Goal: Task Accomplishment & Management: Manage account settings

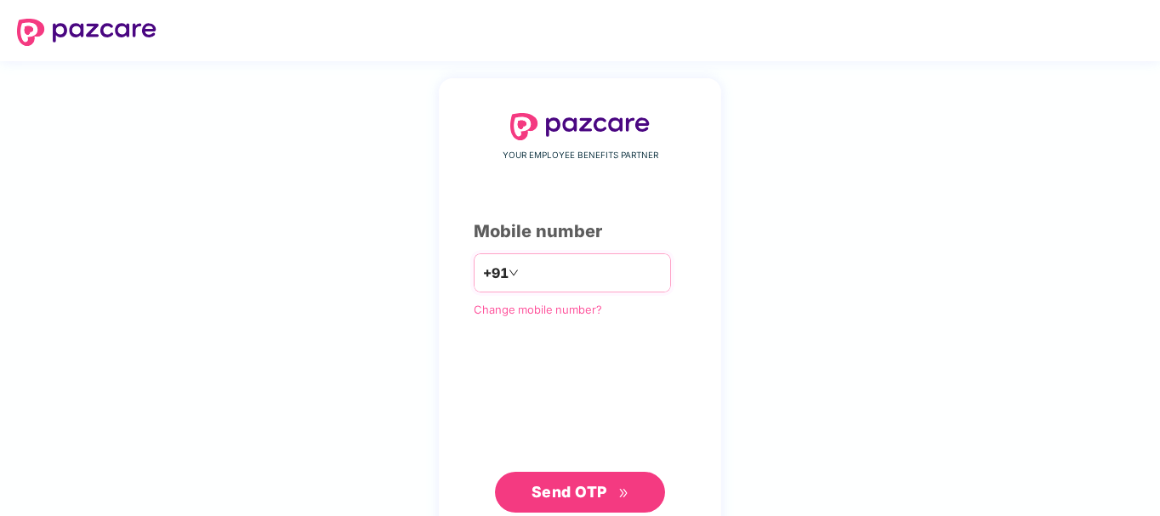
type input "**********"
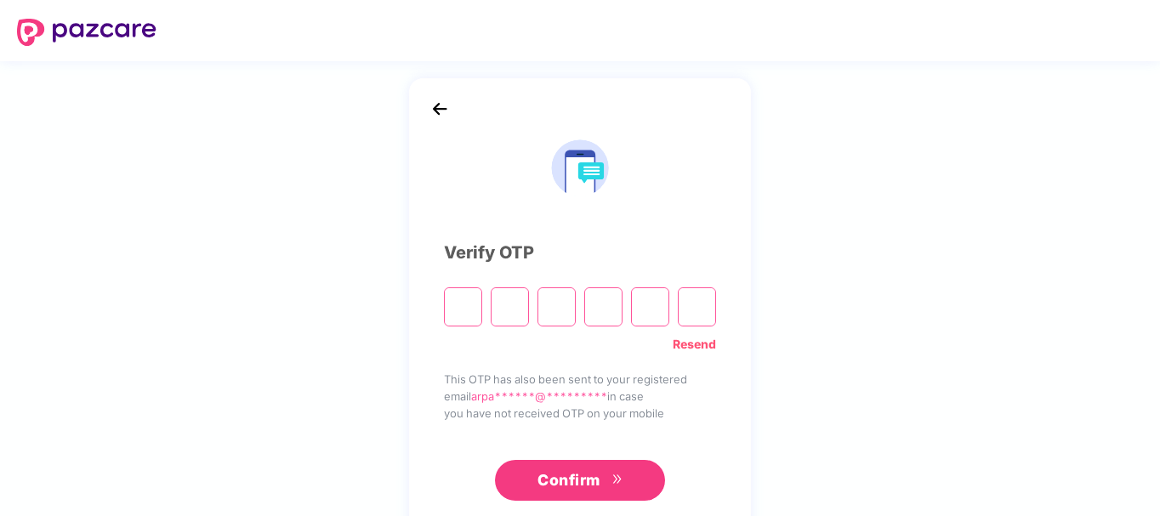
type input "*"
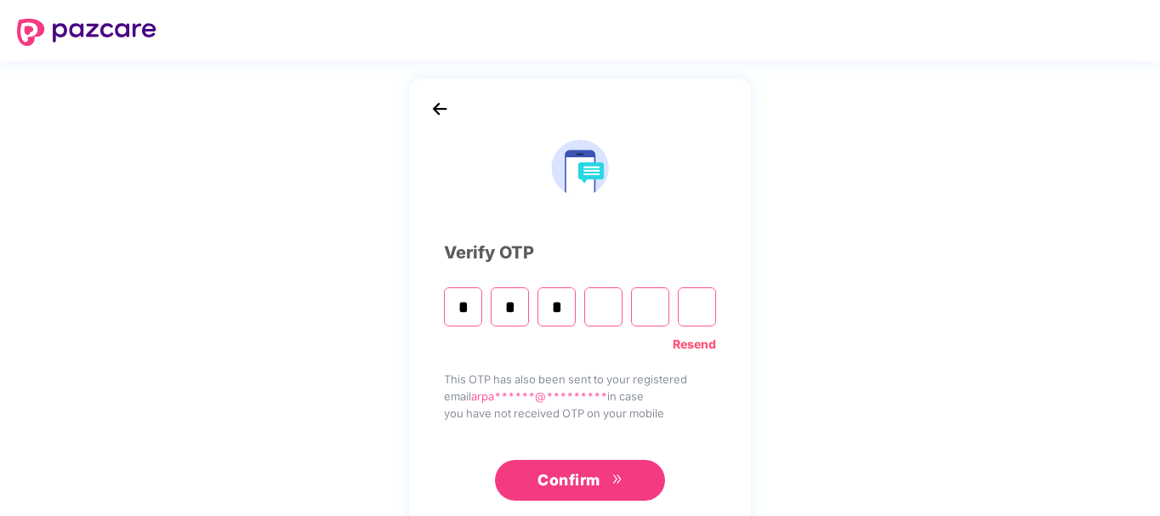
type input "*"
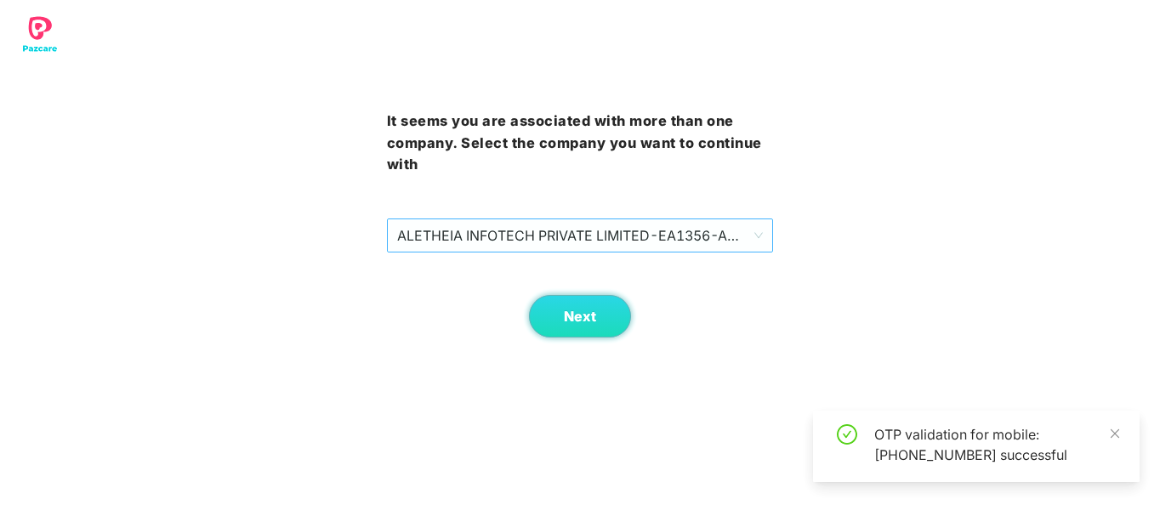
click at [565, 224] on span "ALETHEIA INFOTECH PRIVATE LIMITED - EA1356 - ADMIN" at bounding box center [580, 235] width 366 height 32
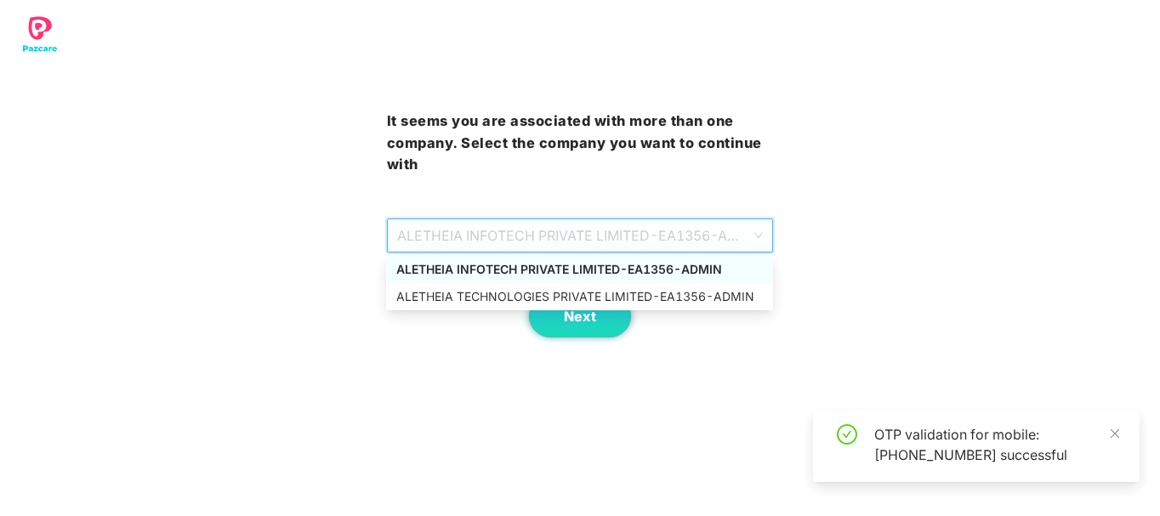
click at [593, 226] on span "ALETHEIA INFOTECH PRIVATE LIMITED - EA1356 - ADMIN" at bounding box center [580, 235] width 366 height 32
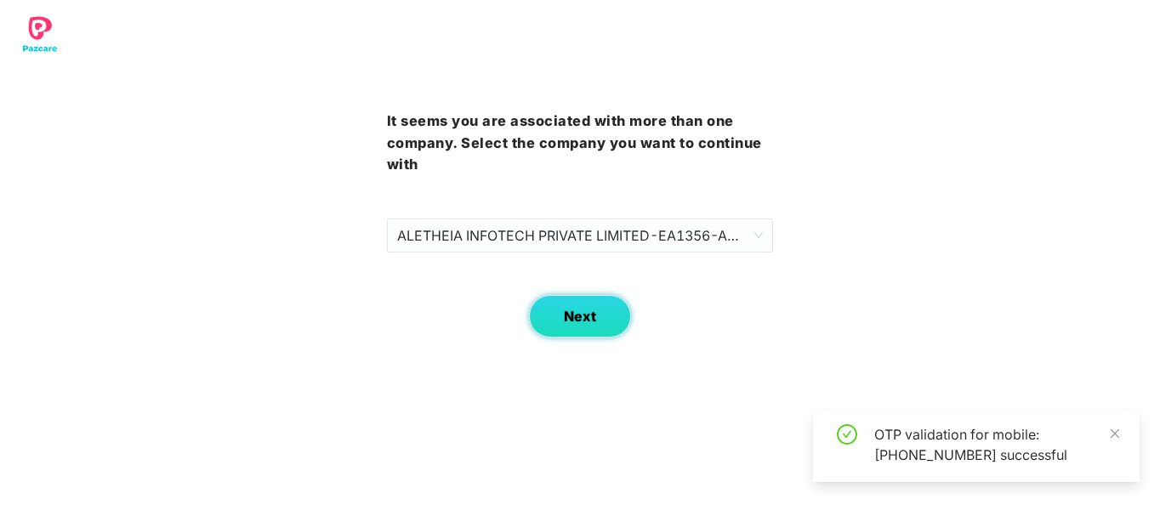
click at [581, 323] on span "Next" at bounding box center [580, 317] width 32 height 16
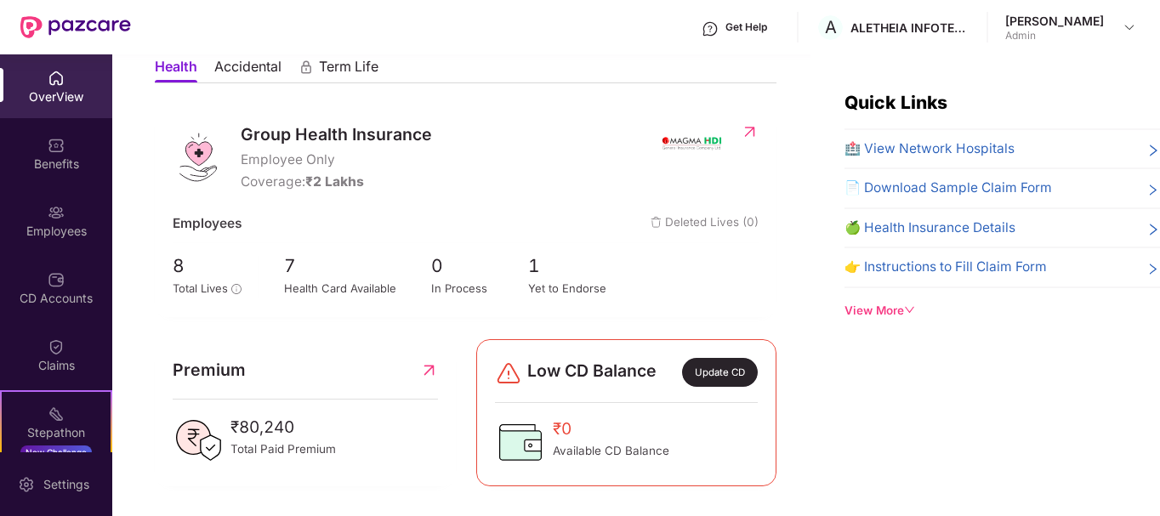
scroll to position [167, 0]
click at [546, 264] on span "1" at bounding box center [577, 265] width 98 height 28
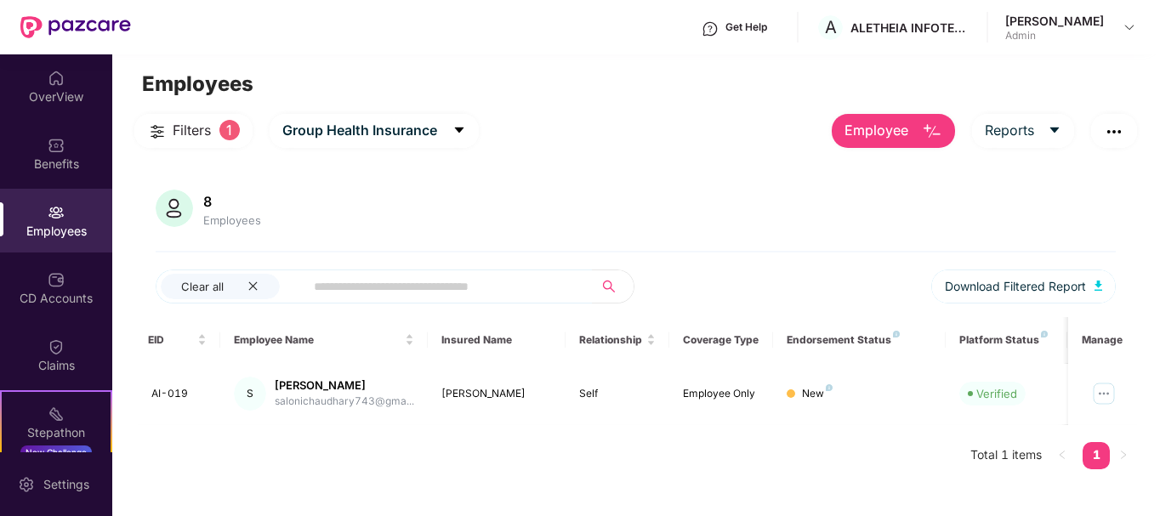
click at [901, 148] on div "Filters 1 Group Health Insurance Employee Reports 8 Employees Clear all Downloa…" at bounding box center [635, 300] width 1003 height 372
click at [911, 132] on button "Employee" at bounding box center [893, 131] width 123 height 34
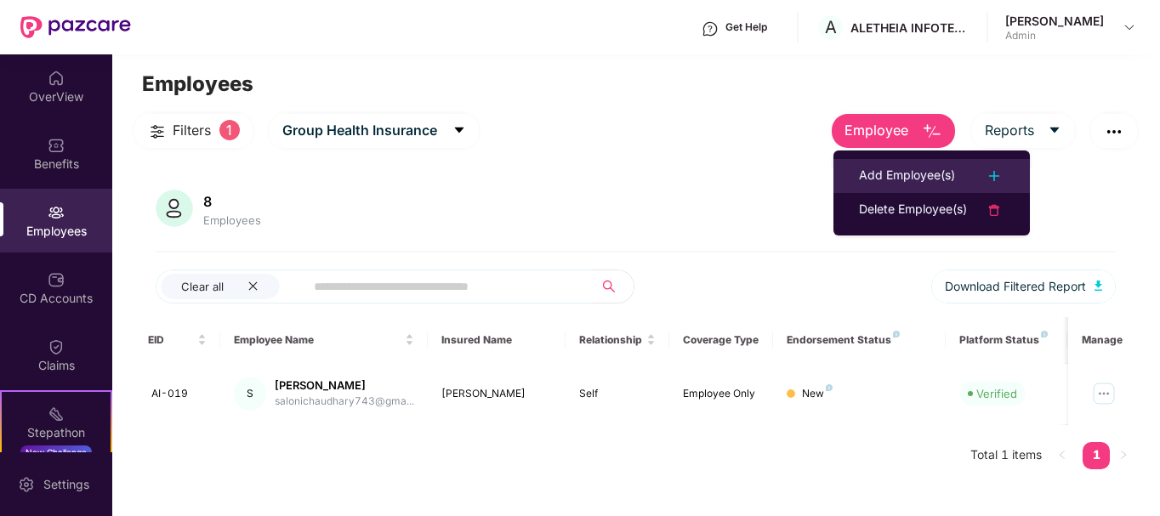
click at [905, 188] on li "Add Employee(s)" at bounding box center [931, 176] width 196 height 34
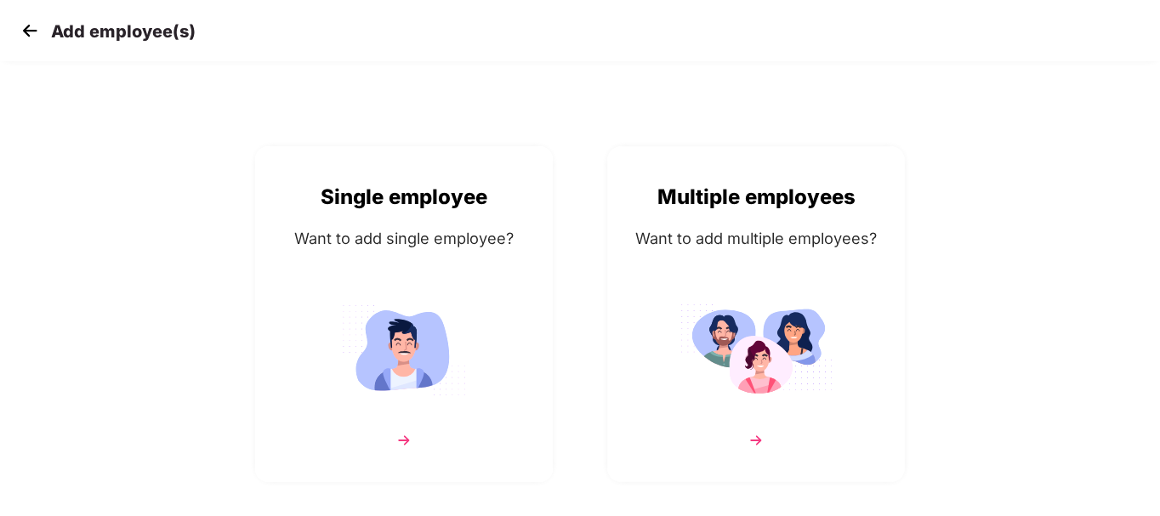
click at [404, 300] on img at bounding box center [403, 350] width 153 height 106
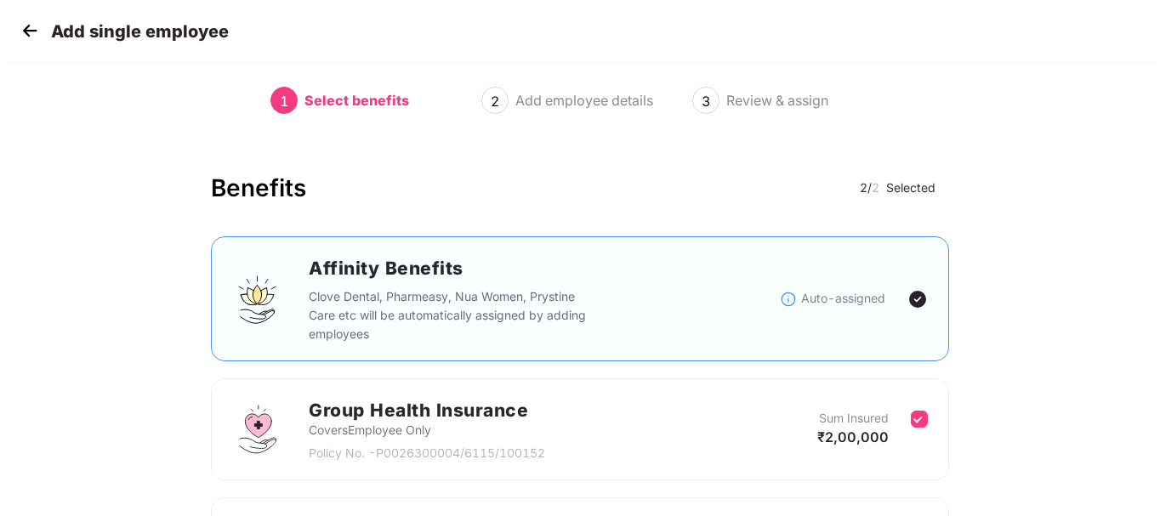
click at [27, 27] on img at bounding box center [30, 31] width 26 height 26
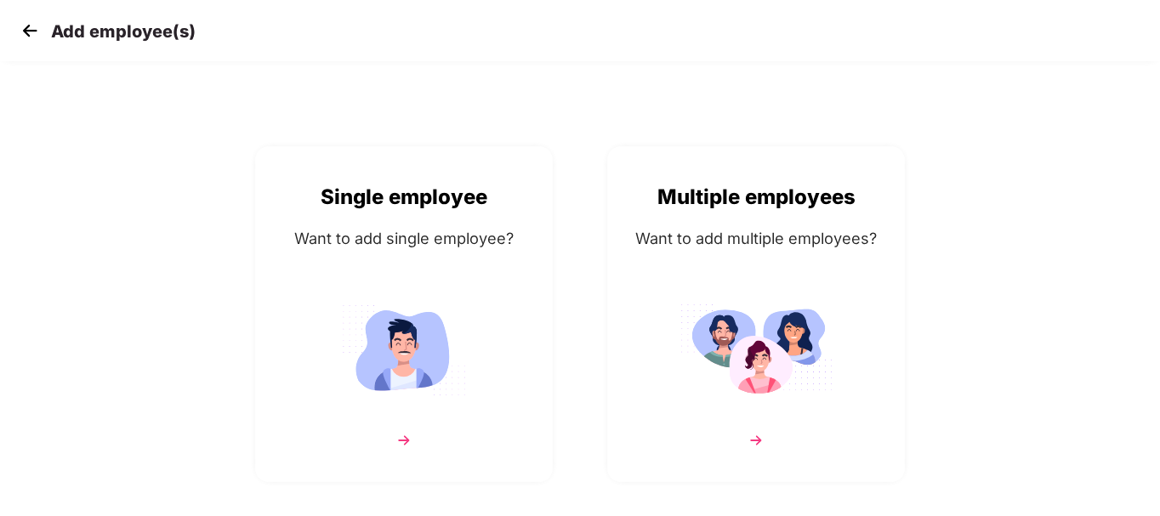
click at [28, 24] on img at bounding box center [30, 31] width 26 height 26
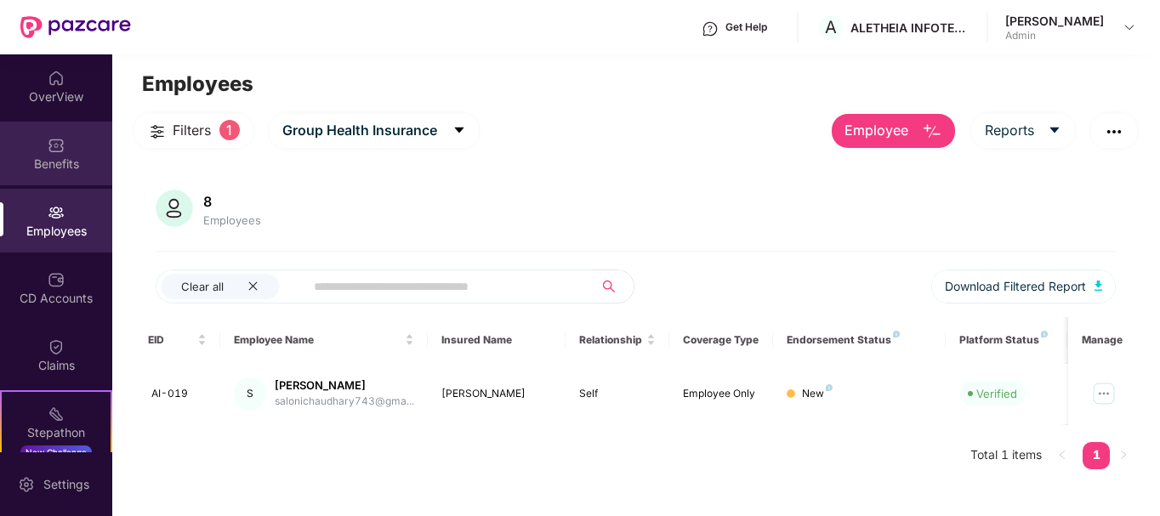
click at [72, 145] on div "Benefits" at bounding box center [56, 154] width 112 height 64
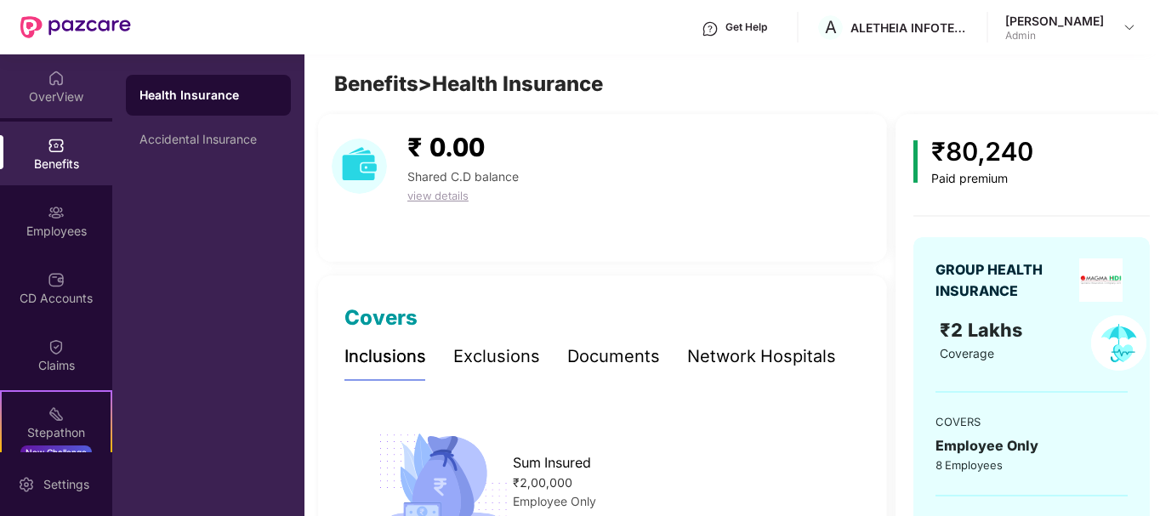
click at [59, 98] on div "OverView" at bounding box center [56, 96] width 112 height 17
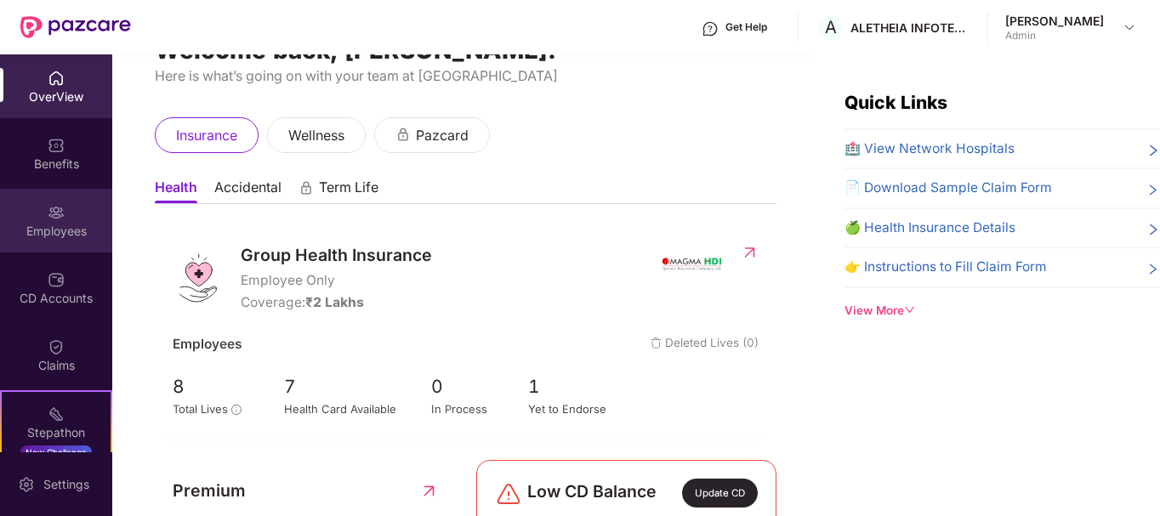
scroll to position [85, 0]
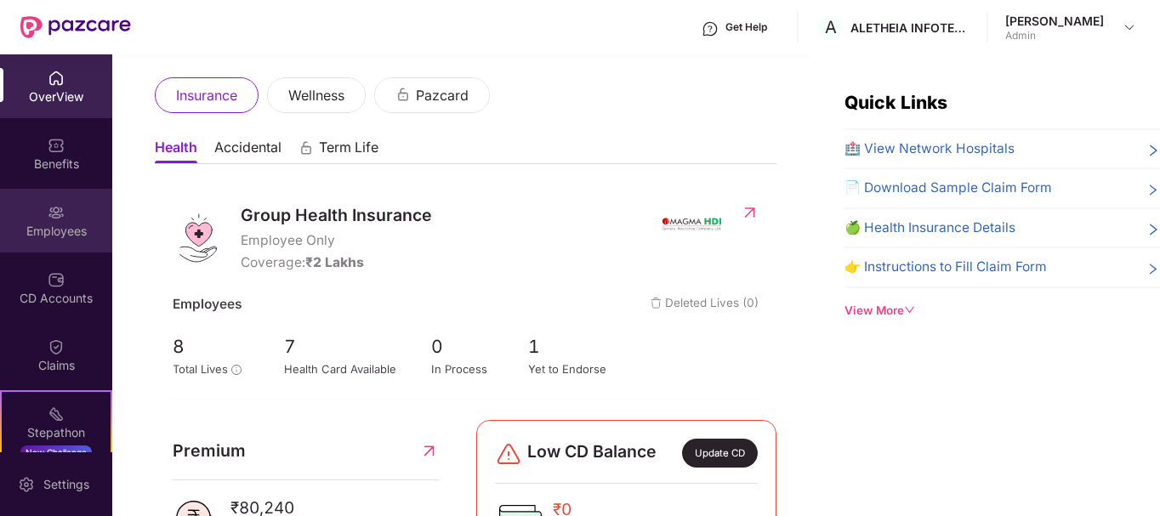
click at [24, 217] on div "Employees" at bounding box center [56, 221] width 112 height 64
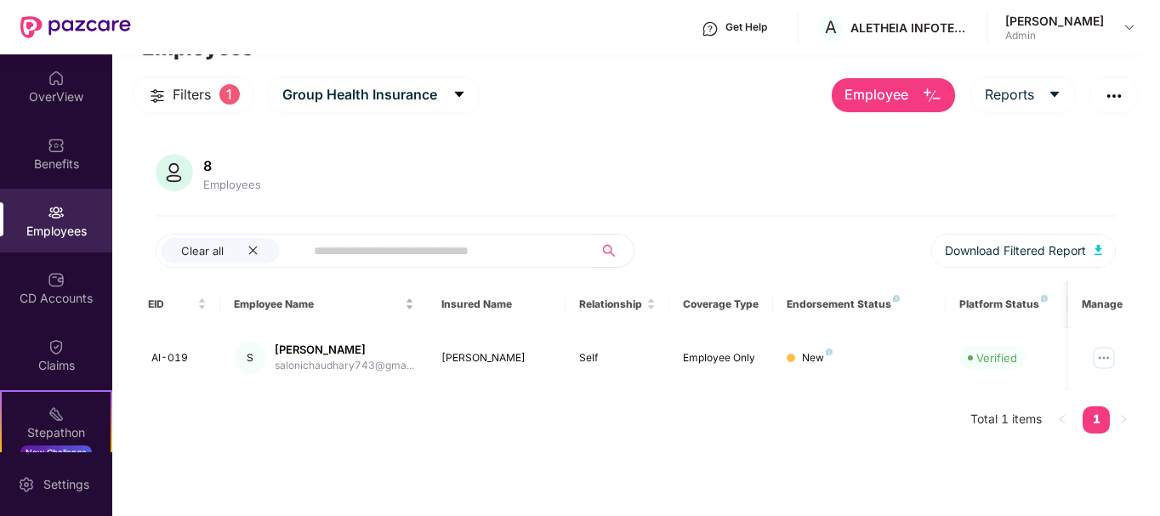
scroll to position [54, 0]
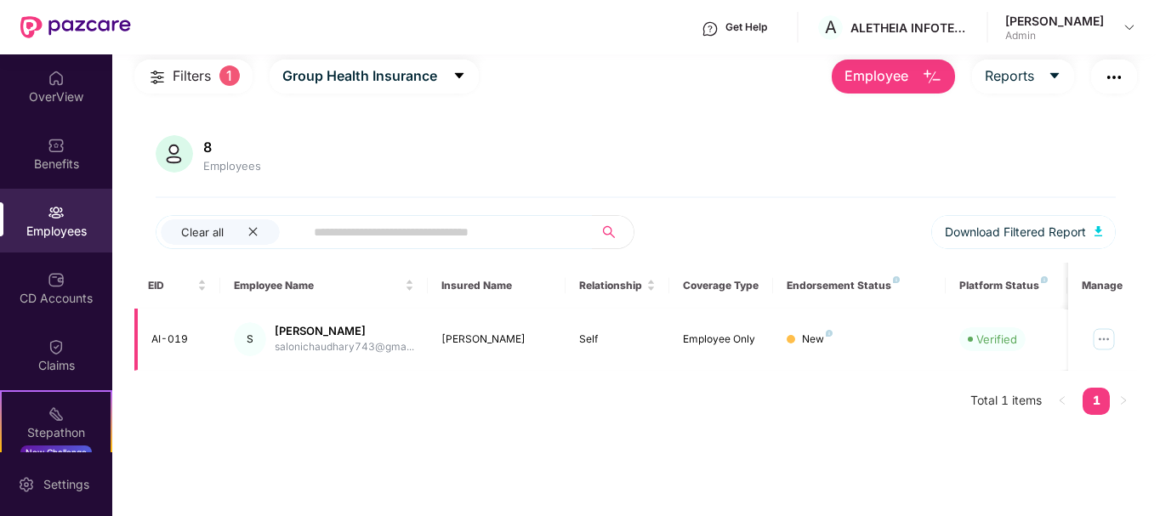
click at [1094, 343] on img at bounding box center [1103, 339] width 27 height 27
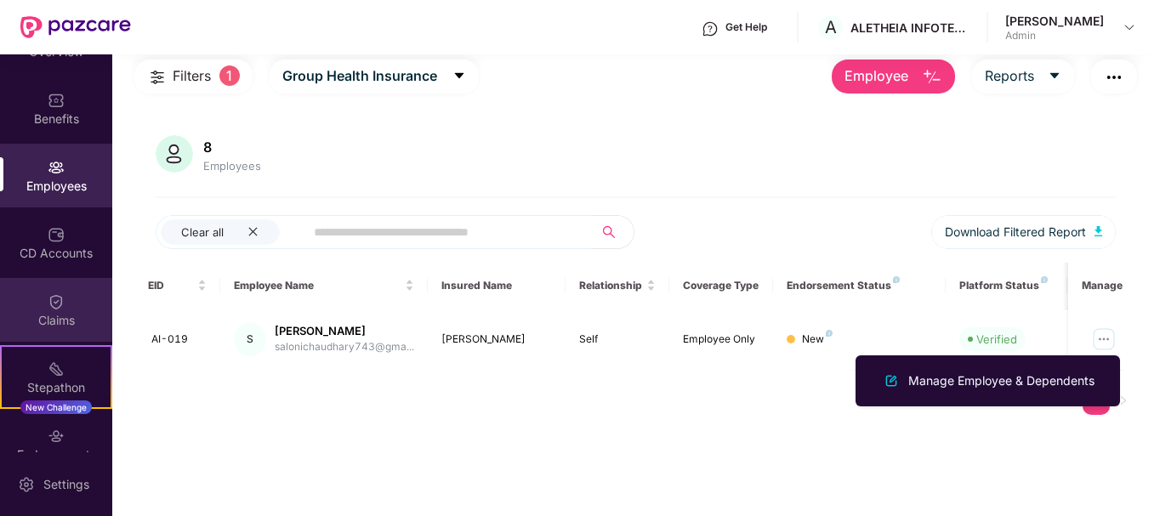
scroll to position [85, 0]
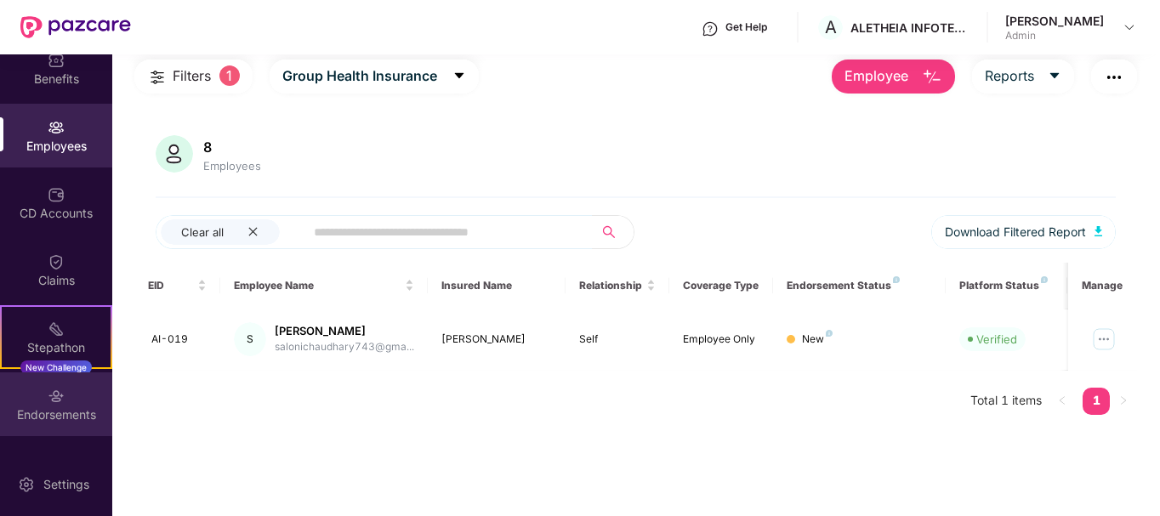
click at [63, 415] on div "Endorsements" at bounding box center [56, 414] width 112 height 17
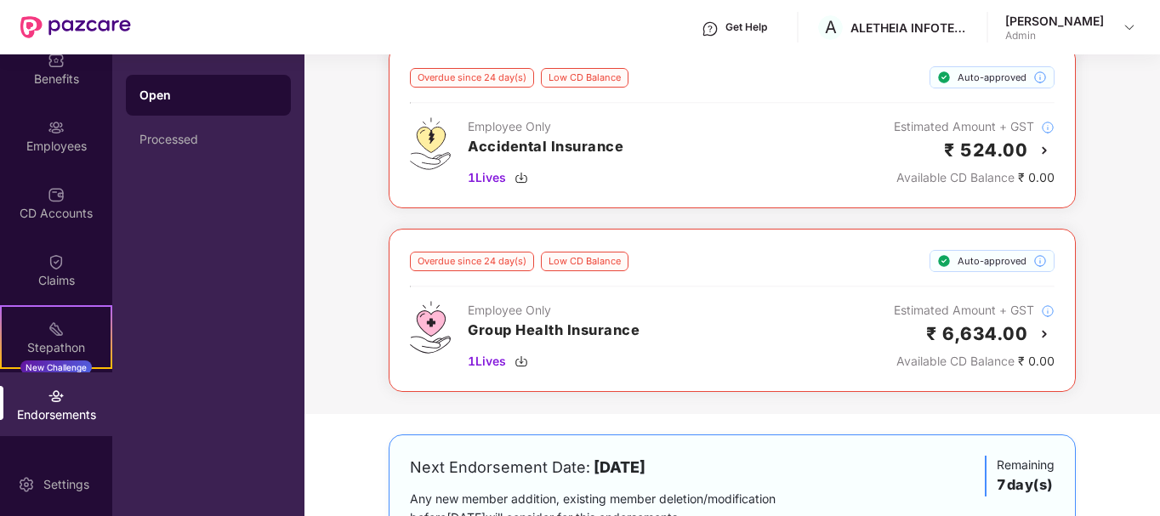
scroll to position [0, 0]
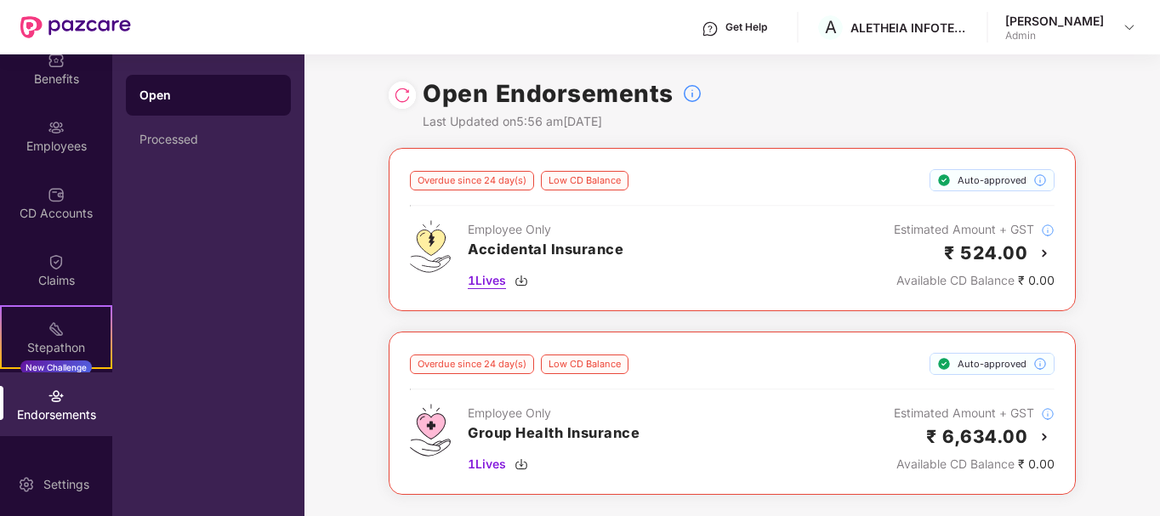
click at [499, 278] on span "1 Lives" at bounding box center [487, 280] width 38 height 19
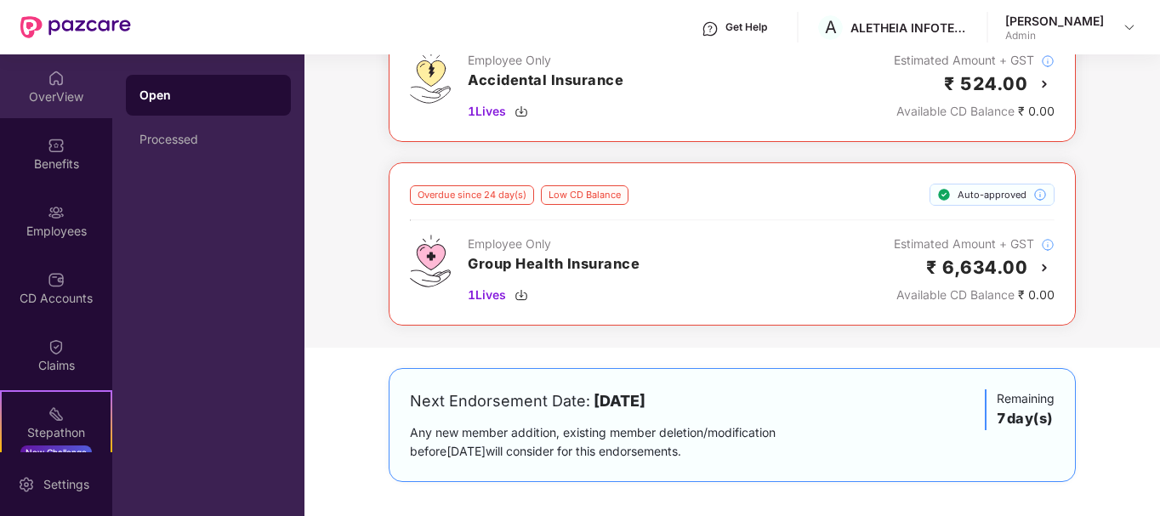
click at [67, 105] on div "OverView" at bounding box center [56, 86] width 112 height 64
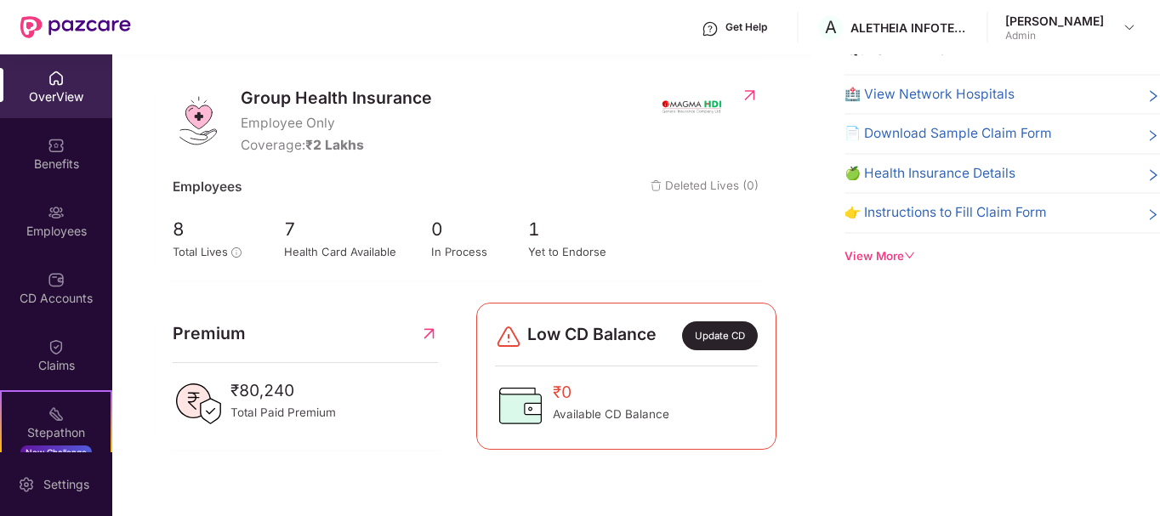
scroll to position [167, 0]
